Goal: Task Accomplishment & Management: Manage account settings

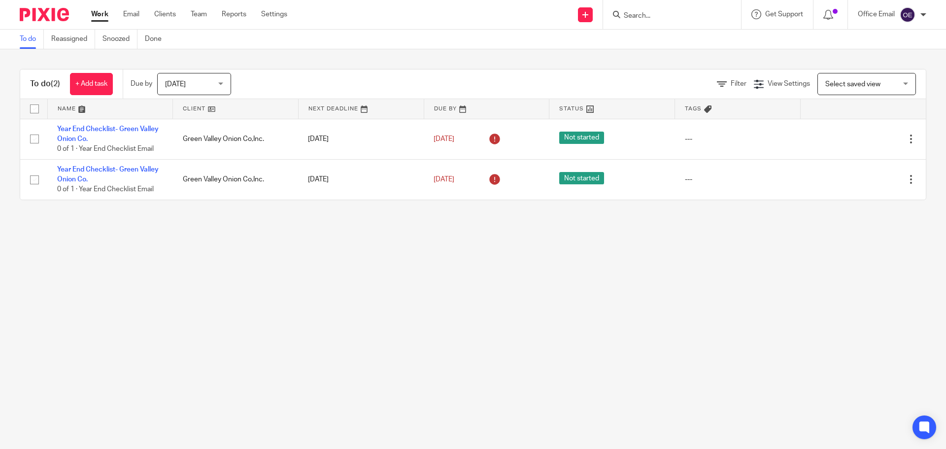
click at [912, 18] on img at bounding box center [908, 15] width 16 height 16
click at [882, 39] on span "My profile" at bounding box center [885, 39] width 31 height 7
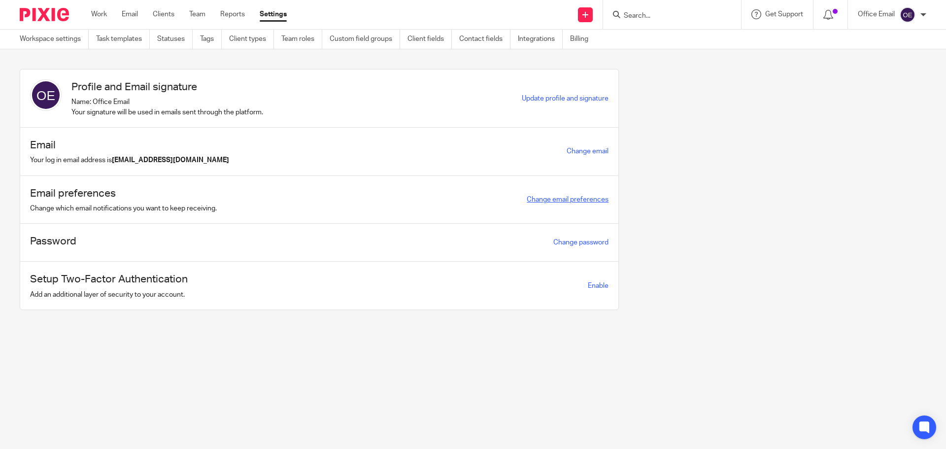
click at [566, 198] on link "Change email preferences" at bounding box center [568, 199] width 82 height 7
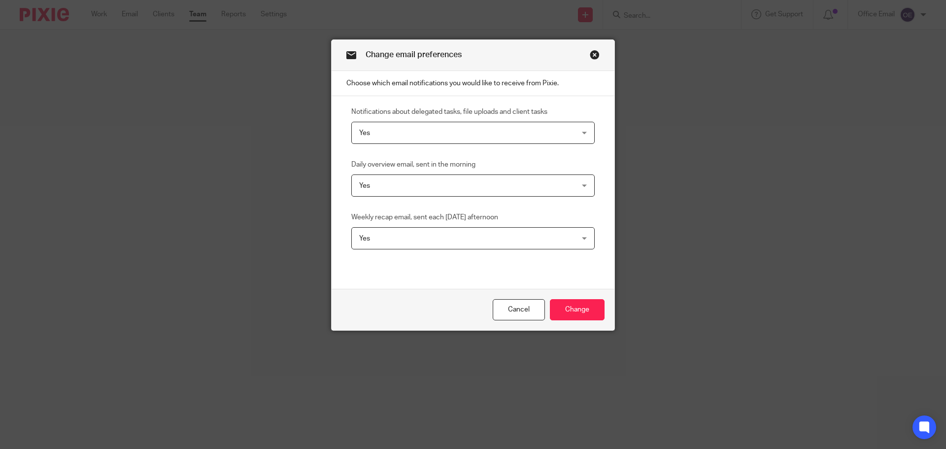
click at [590, 55] on link "Close this dialog window" at bounding box center [595, 56] width 10 height 13
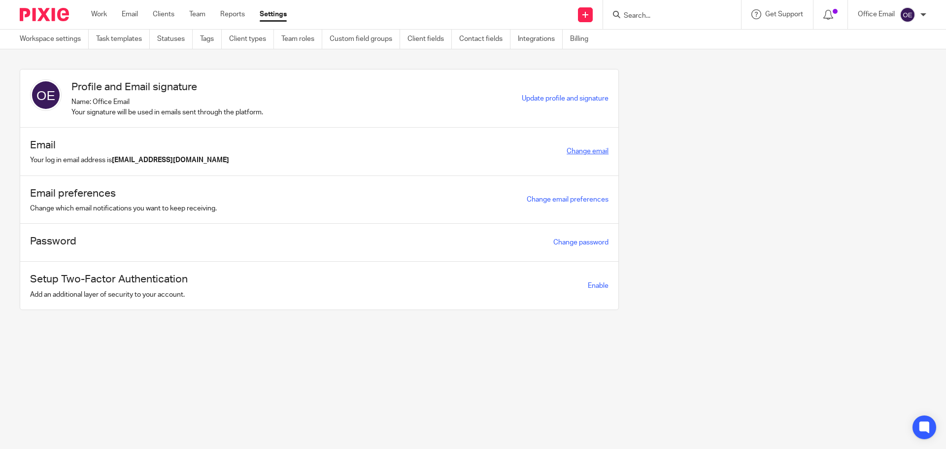
click at [581, 151] on link "Change email" at bounding box center [588, 151] width 42 height 7
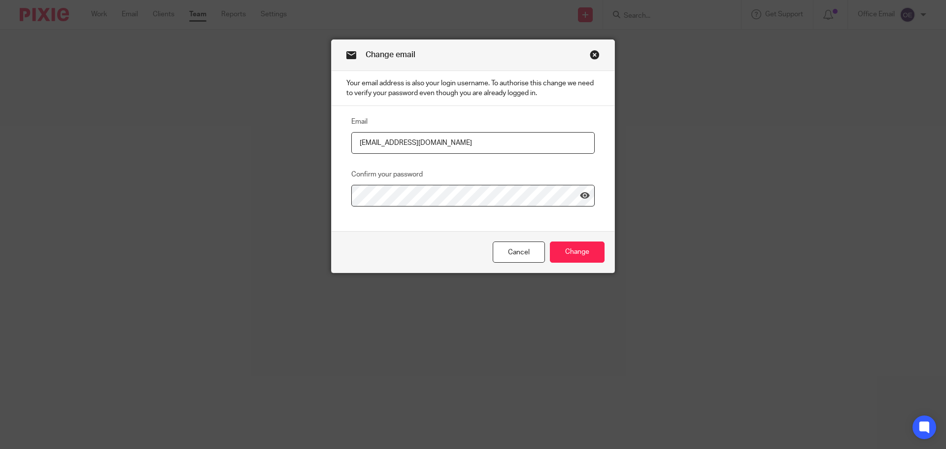
click at [446, 146] on input "[EMAIL_ADDRESS][DOMAIN_NAME]" at bounding box center [472, 143] width 243 height 22
click at [583, 257] on input "Change" at bounding box center [577, 252] width 55 height 21
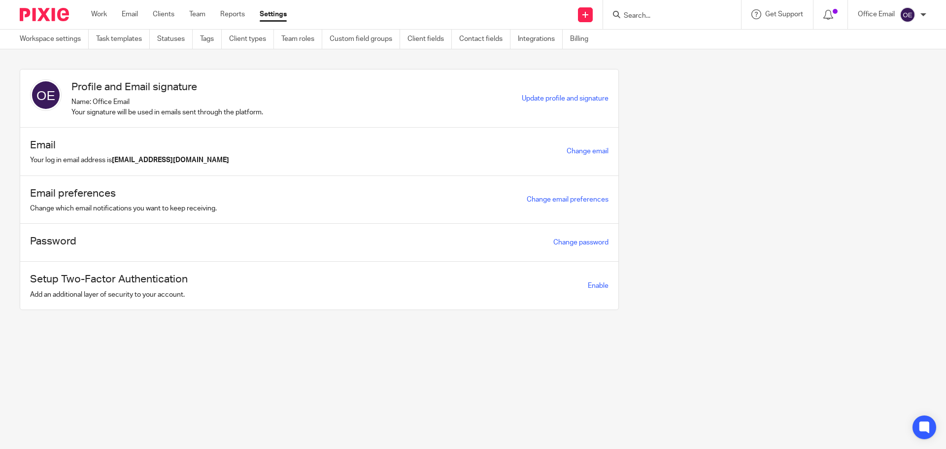
click at [923, 14] on div at bounding box center [924, 15] width 6 height 6
click at [889, 67] on span "Logout" at bounding box center [881, 68] width 22 height 7
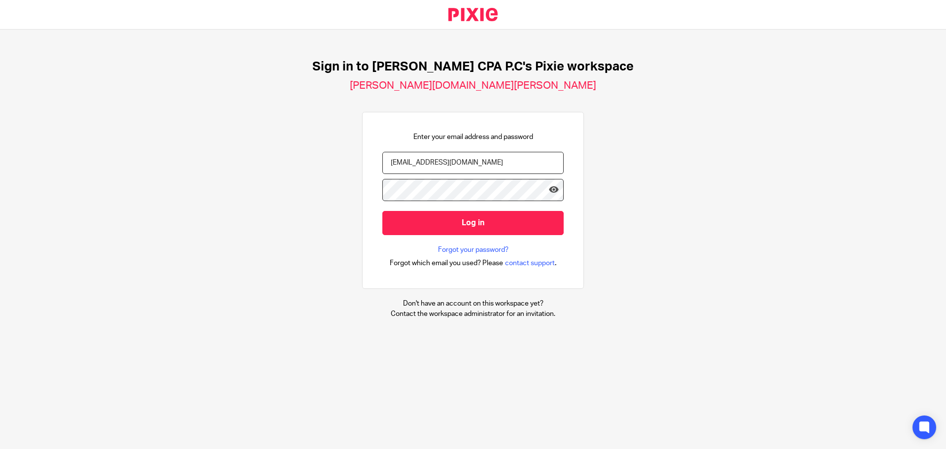
click at [435, 163] on input "[EMAIL_ADDRESS][DOMAIN_NAME]" at bounding box center [472, 163] width 181 height 22
type input "taxpro2@erccpa.com"
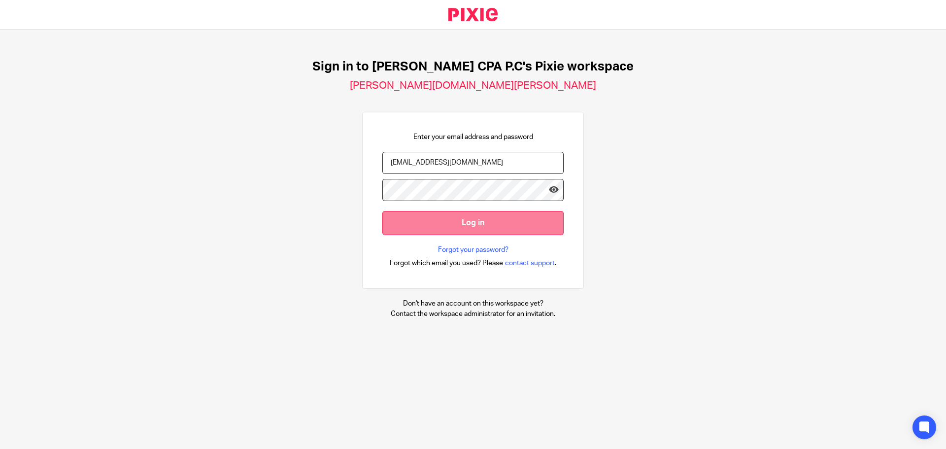
click at [487, 225] on input "Log in" at bounding box center [472, 223] width 181 height 24
